Goal: Transaction & Acquisition: Obtain resource

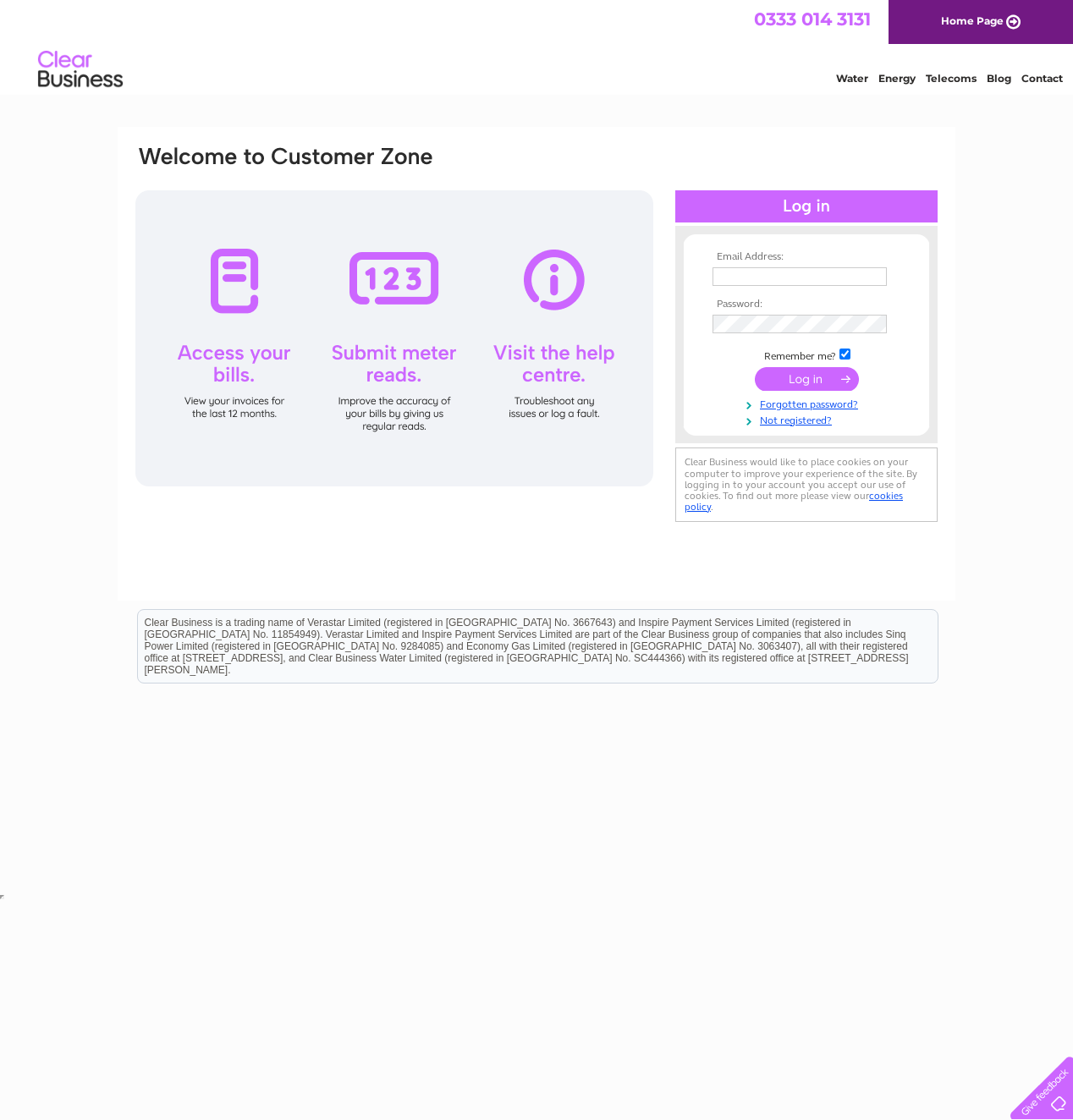
type input "[PERSON_NAME][EMAIL_ADDRESS][DOMAIN_NAME]"
click at [795, 377] on input "submit" at bounding box center [807, 380] width 104 height 24
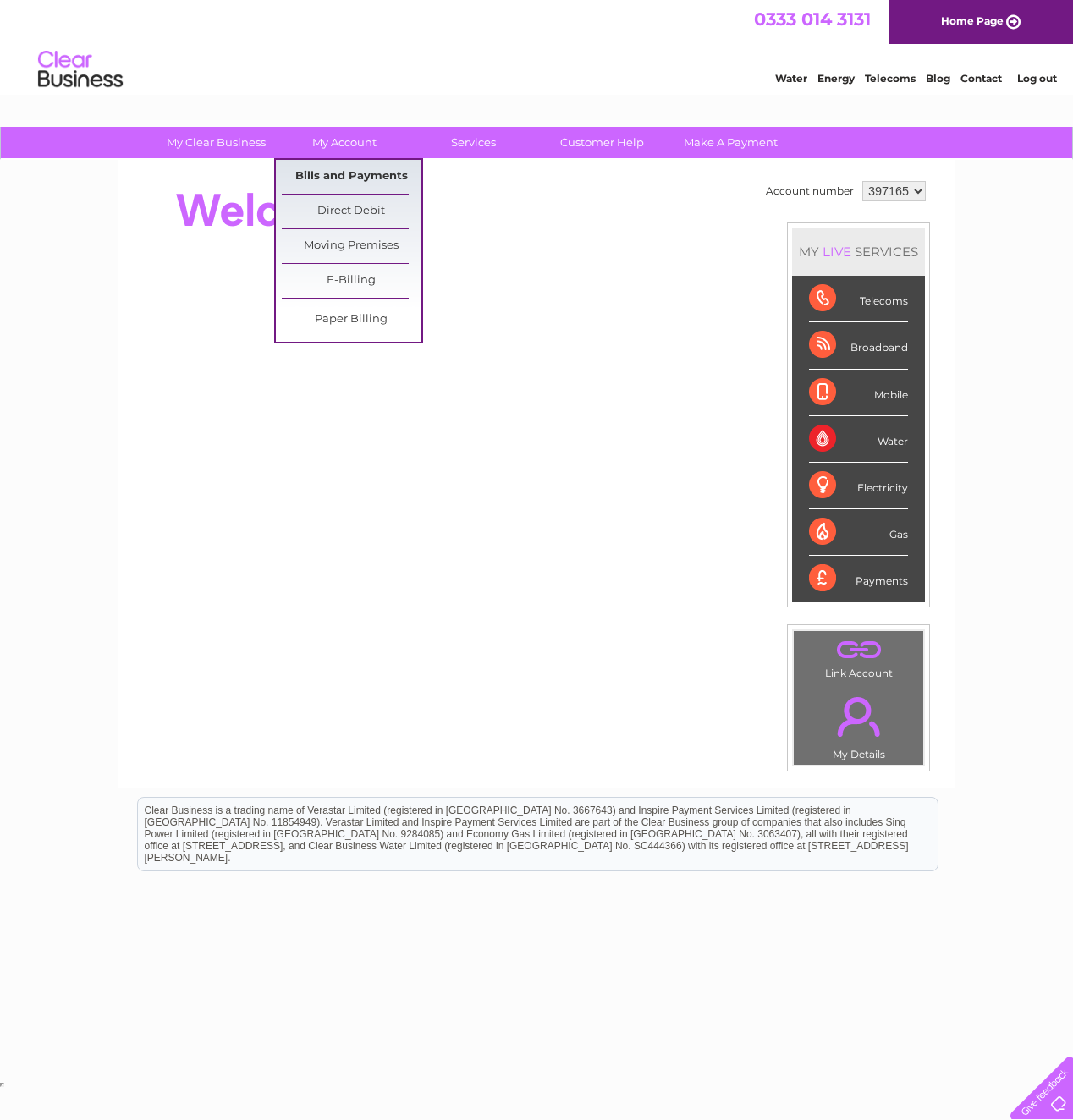
click at [330, 174] on link "Bills and Payments" at bounding box center [352, 177] width 140 height 34
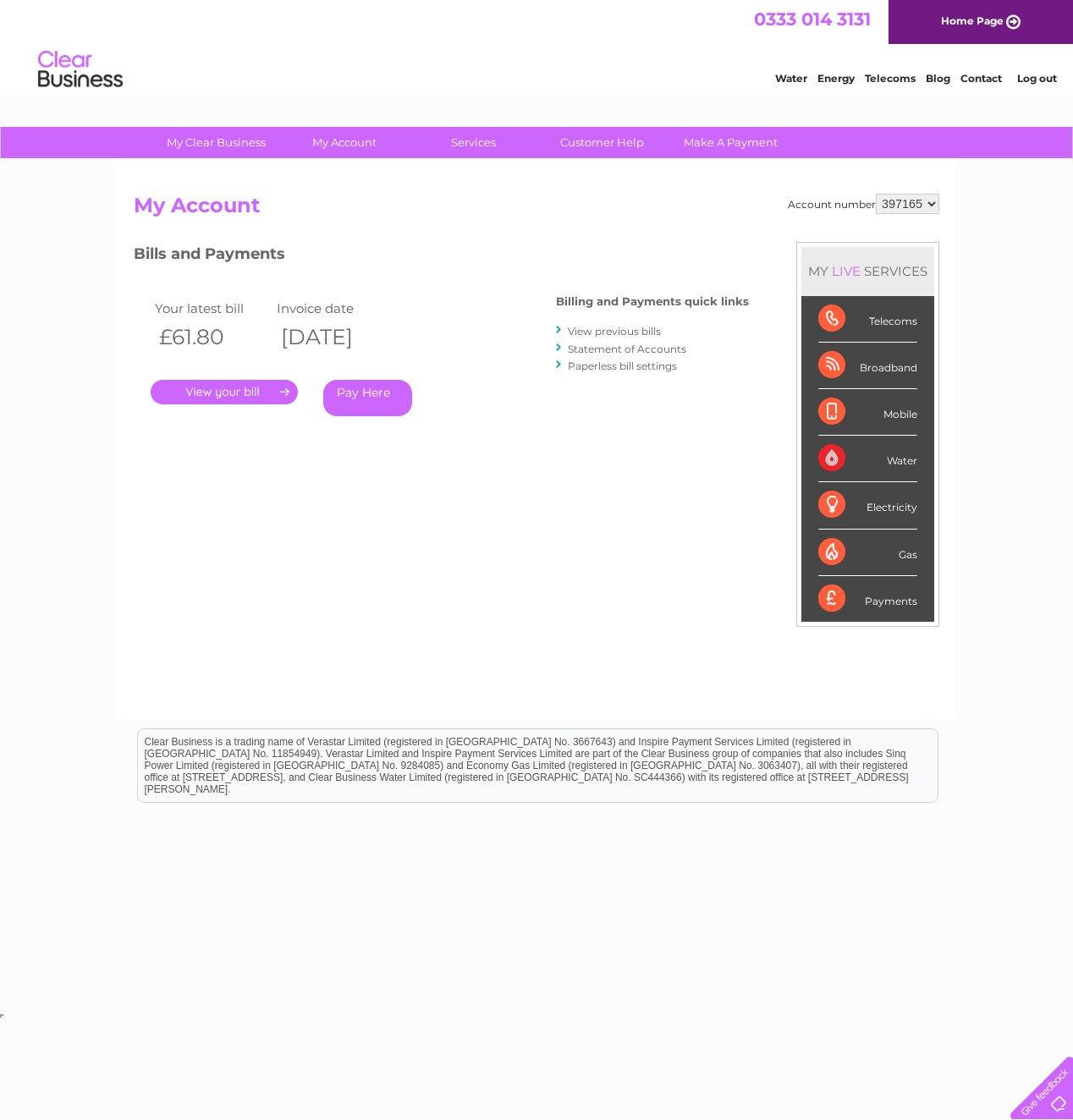
click at [620, 332] on link "View previous bills" at bounding box center [614, 331] width 93 height 13
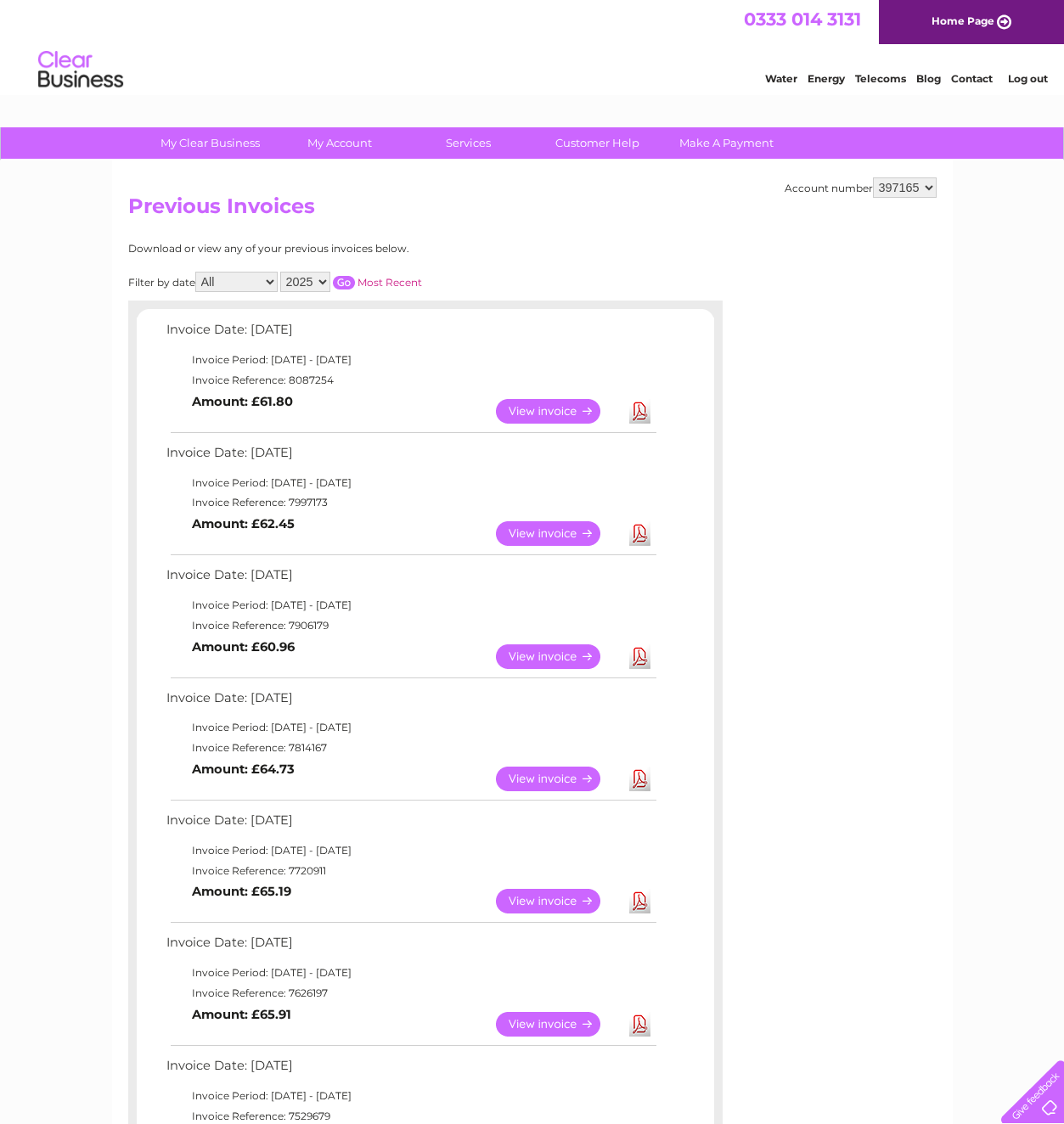
click at [546, 534] on link "View" at bounding box center [557, 534] width 125 height 25
click at [639, 534] on link "Download" at bounding box center [639, 534] width 21 height 25
click at [642, 410] on link "Download" at bounding box center [639, 411] width 21 height 25
